Goal: Book appointment/travel/reservation

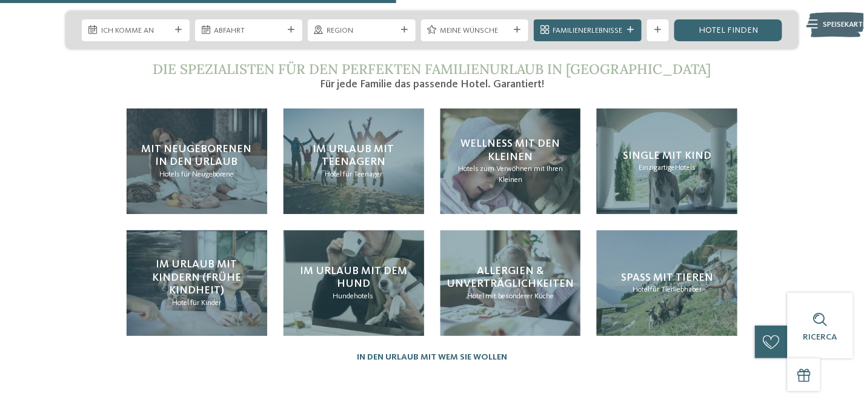
scroll to position [2287, 0]
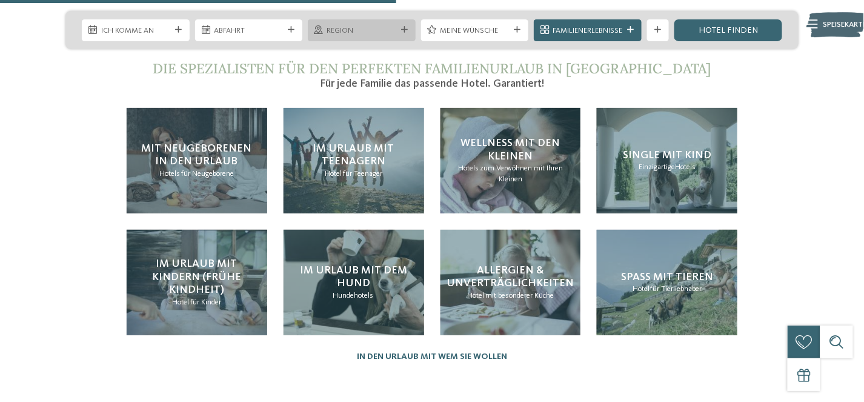
click at [403, 36] on div "Region" at bounding box center [362, 30] width 108 height 22
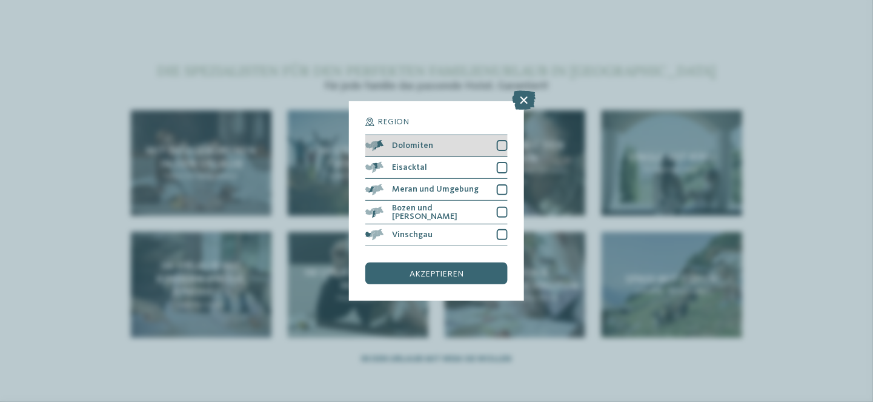
click at [450, 145] on div "Dolomiten" at bounding box center [436, 146] width 142 height 22
click at [465, 275] on div "akzeptieren" at bounding box center [436, 273] width 142 height 22
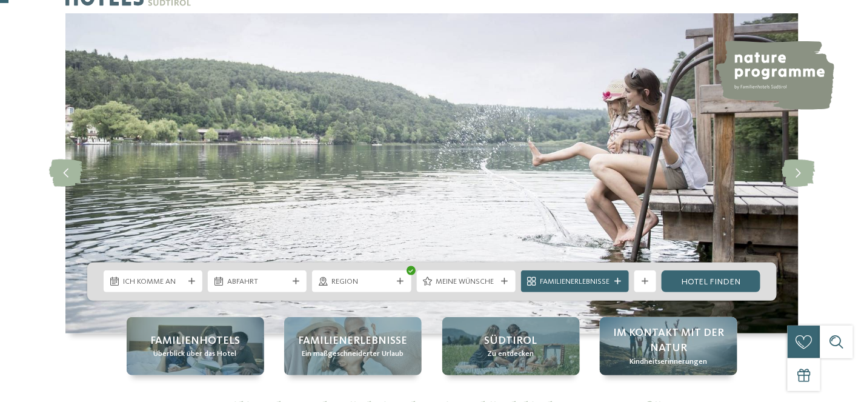
scroll to position [48, 0]
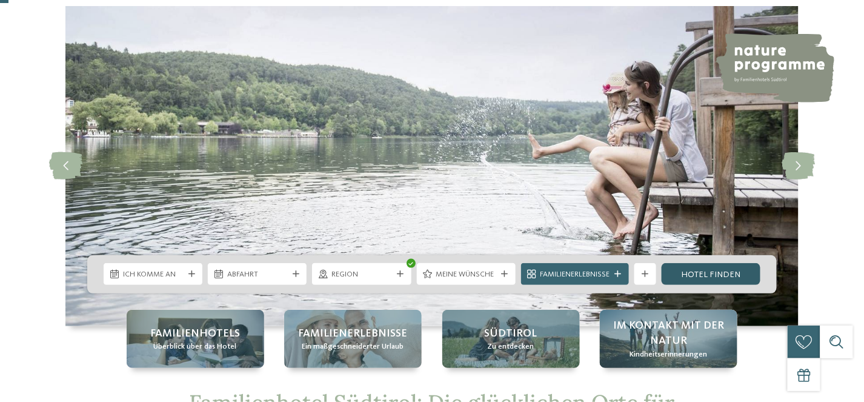
click at [684, 270] on font "Hotel finden" at bounding box center [710, 274] width 59 height 8
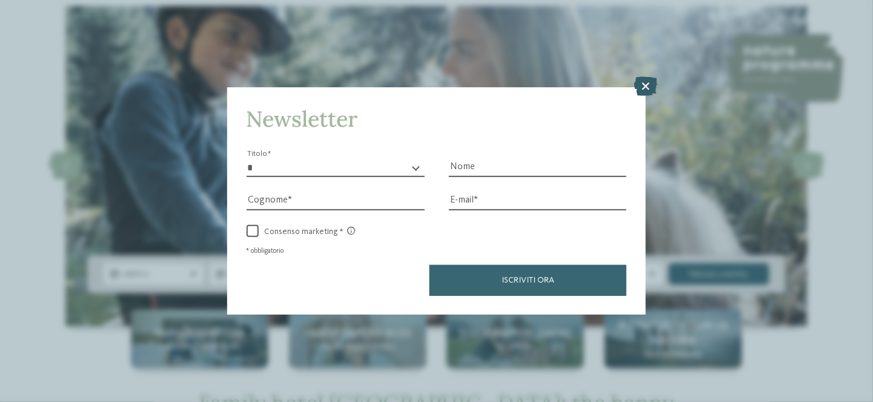
click at [646, 87] on icon at bounding box center [646, 85] width 24 height 19
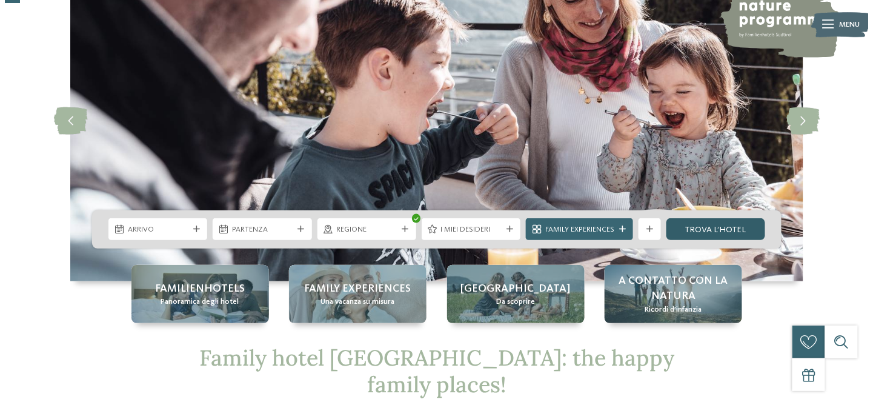
scroll to position [85, 0]
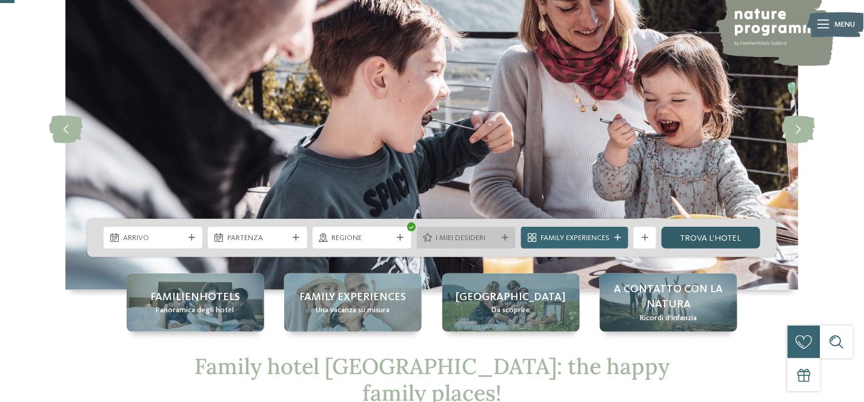
click at [459, 236] on span "I miei desideri" at bounding box center [466, 238] width 61 height 11
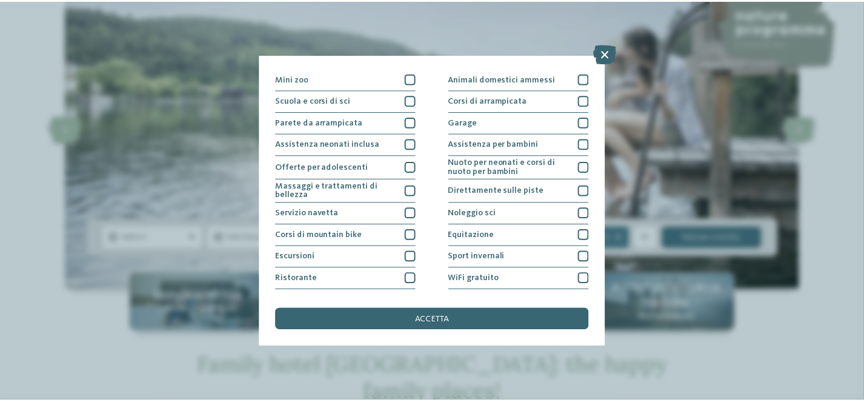
scroll to position [171, 0]
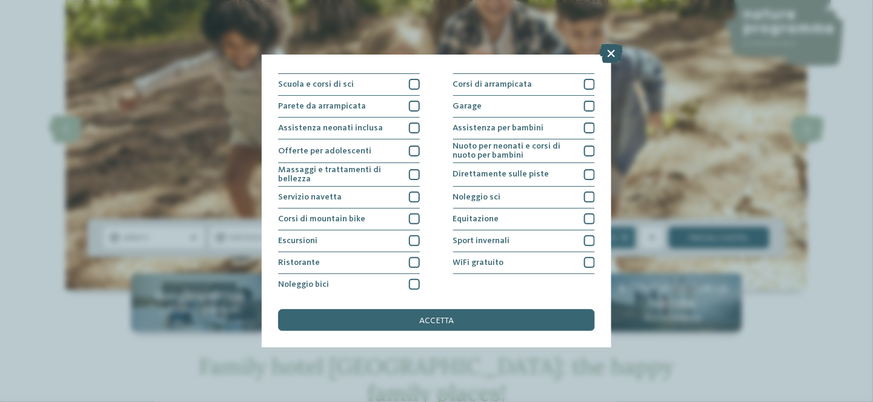
click at [612, 55] on icon at bounding box center [611, 53] width 24 height 19
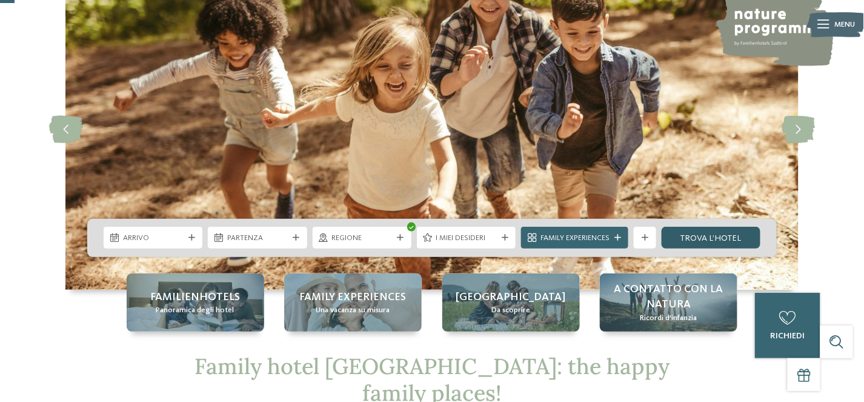
click at [734, 236] on link "trova l’hotel" at bounding box center [711, 238] width 99 height 22
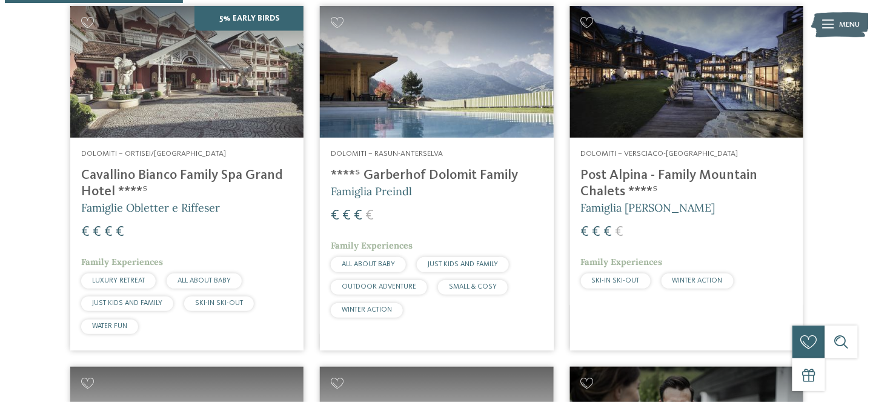
scroll to position [425, 0]
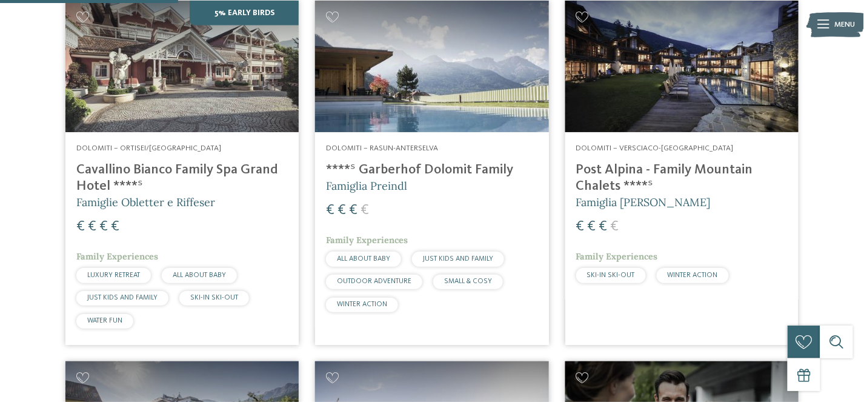
click at [188, 170] on h4 "Cavallino Bianco Family Spa Grand Hotel ****ˢ" at bounding box center [182, 178] width 212 height 33
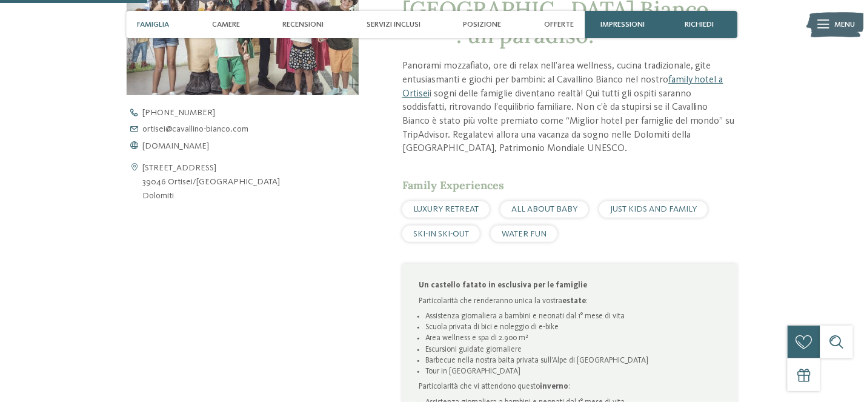
scroll to position [436, 0]
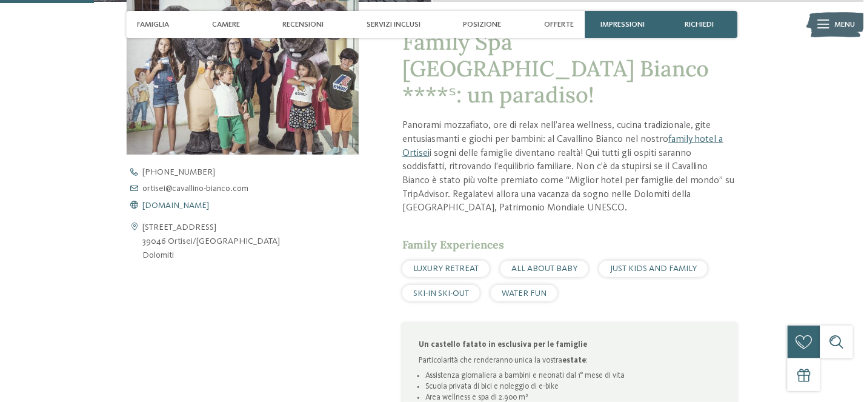
click at [210, 203] on span "www.cavallino-bianco.com" at bounding box center [176, 205] width 67 height 8
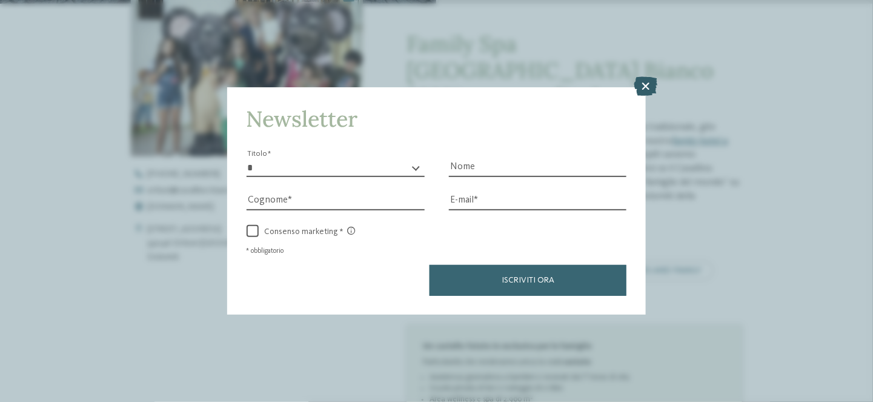
click at [642, 79] on icon at bounding box center [646, 85] width 24 height 19
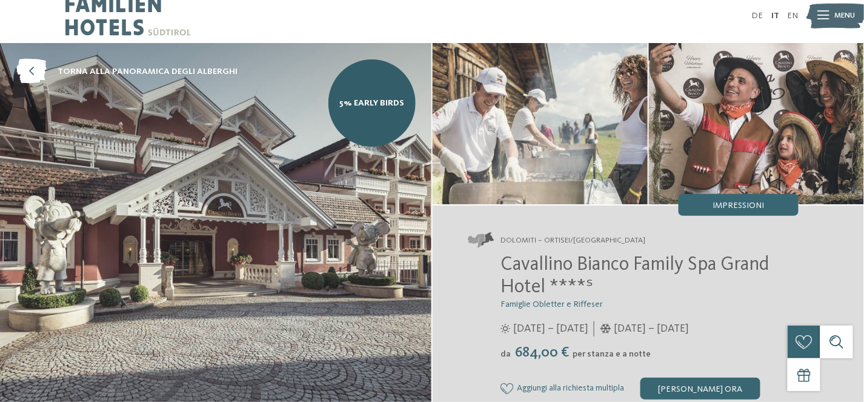
scroll to position [0, 0]
